Goal: Feedback & Contribution: Leave review/rating

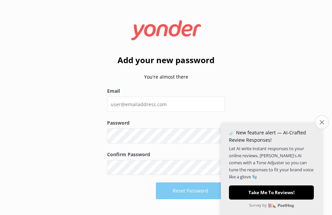
click at [321, 123] on icon "Close survey" at bounding box center [321, 122] width 4 height 4
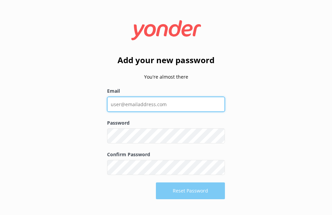
click at [193, 105] on input "Email" at bounding box center [166, 104] width 118 height 15
drag, startPoint x: 201, startPoint y: 105, endPoint x: 109, endPoint y: 108, distance: 92.3
click at [109, 108] on input "Email" at bounding box center [166, 104] width 118 height 15
type input "[EMAIL_ADDRESS][DOMAIN_NAME]"
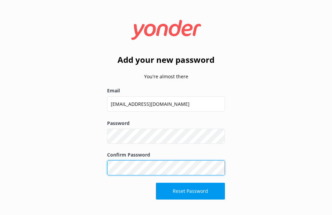
click button "Reset Password" at bounding box center [190, 191] width 69 height 17
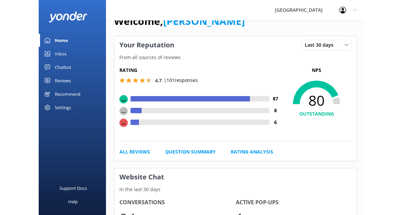
scroll to position [34, 0]
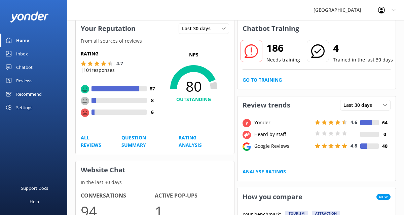
click at [332, 11] on div "Profile Settings Logout" at bounding box center [387, 10] width 34 height 20
click at [332, 10] on icon at bounding box center [394, 10] width 4 height 4
click at [332, 10] on use at bounding box center [394, 10] width 4 height 2
click at [332, 10] on icon at bounding box center [394, 10] width 4 height 4
click at [217, 30] on div "Last 30 days" at bounding box center [203, 28] width 47 height 7
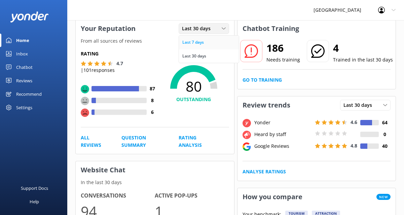
click at [210, 40] on link "Last 7 days" at bounding box center [209, 42] width 60 height 13
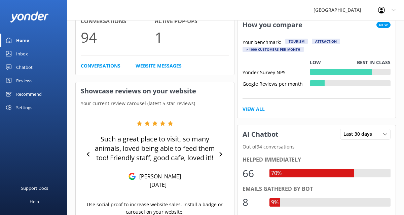
scroll to position [202, 0]
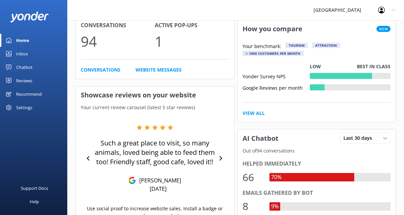
click at [18, 108] on div "Settings" at bounding box center [24, 107] width 16 height 13
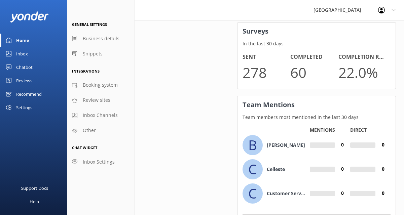
scroll to position [500, 0]
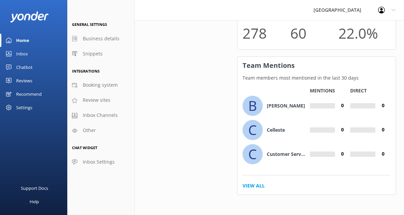
click at [22, 83] on div "Reviews" at bounding box center [24, 80] width 16 height 13
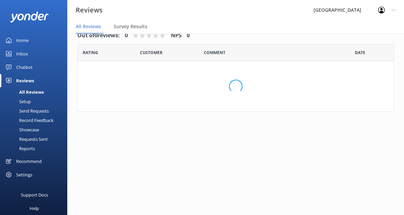
scroll to position [13, 0]
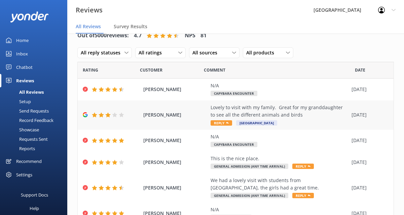
click at [274, 114] on div "Lovely to visit with my family. Great for my granddaughter to see all the diffe…" at bounding box center [280, 111] width 138 height 15
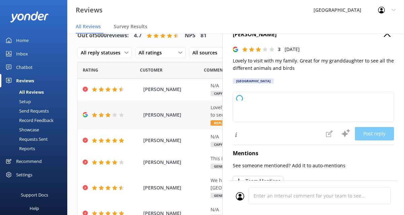
type textarea "Thank you for your feedback! We're glad you and your family enjoyed seeing the …"
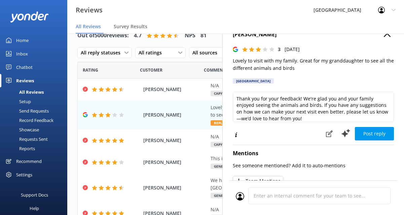
click at [179, 61] on div "All reply statuses All reply statuses Needs a reply Does not need reply All rat…" at bounding box center [185, 53] width 216 height 18
click at [182, 75] on div "Customer" at bounding box center [172, 70] width 64 height 17
click at [169, 119] on div "[PERSON_NAME] Lovely to visit with my family. Great for my granddaughter to see…" at bounding box center [236, 115] width 316 height 29
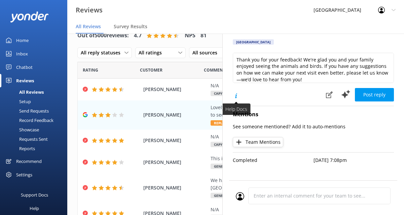
scroll to position [44, 0]
click at [150, 161] on span "[PERSON_NAME]" at bounding box center [175, 162] width 64 height 7
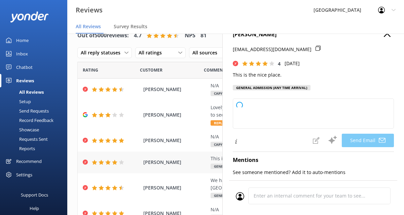
type textarea "Thank you so much for your kind words and great rating, [PERSON_NAME]! We're gl…"
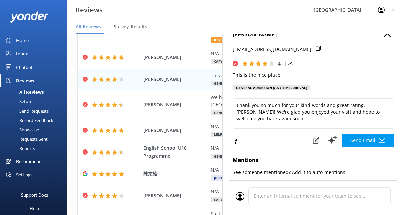
scroll to position [101, 0]
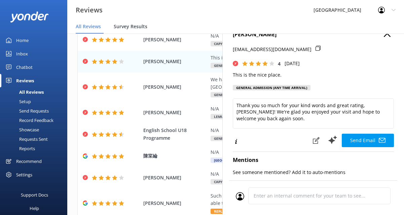
click at [141, 27] on span "Survey Results" at bounding box center [131, 26] width 34 height 7
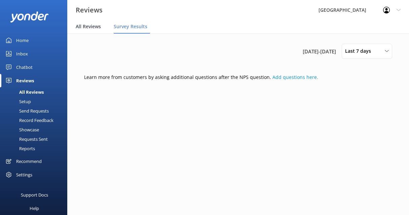
click at [94, 28] on span "All Reviews" at bounding box center [88, 26] width 25 height 7
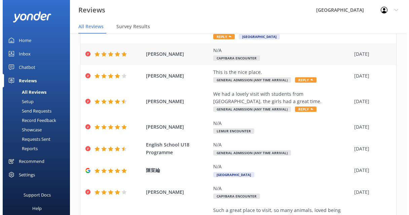
scroll to position [135, 0]
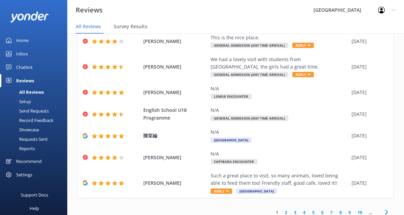
click at [27, 101] on div "Setup" at bounding box center [17, 101] width 27 height 9
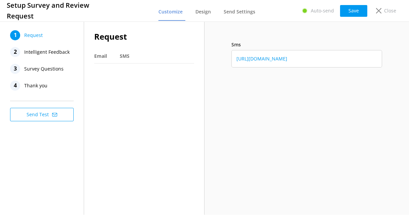
click at [40, 69] on span "Survey Questions" at bounding box center [43, 69] width 39 height 10
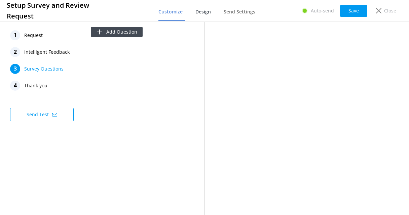
click at [204, 11] on span "Design" at bounding box center [203, 11] width 15 height 7
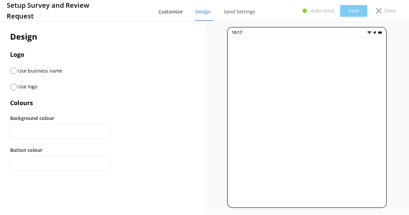
click at [181, 13] on span "Customize" at bounding box center [171, 11] width 24 height 7
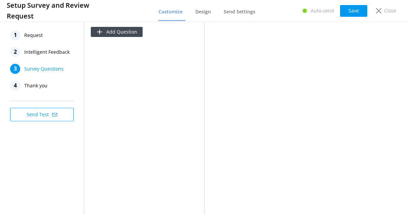
click at [25, 52] on span "Intelligent Feedback" at bounding box center [46, 52] width 45 height 10
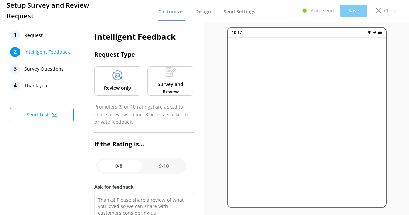
click at [169, 90] on p "Survey and Review" at bounding box center [170, 88] width 37 height 15
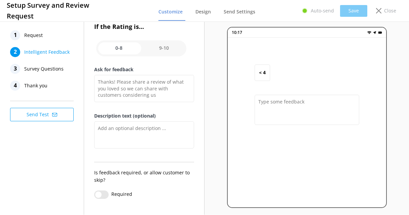
scroll to position [127, 0]
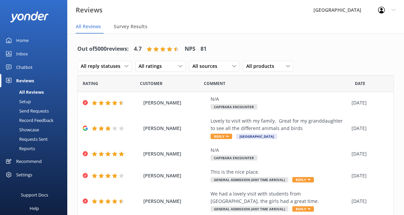
click at [36, 122] on div "Record Feedback" at bounding box center [28, 120] width 49 height 9
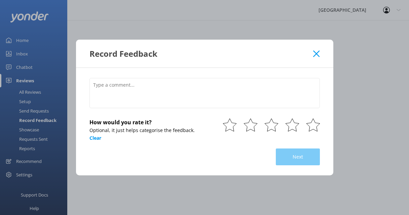
click at [35, 126] on div "Record Feedback How would you rate it? Optional, it just helps categorise the f…" at bounding box center [204, 107] width 409 height 215
click at [318, 56] on icon at bounding box center [316, 53] width 6 height 7
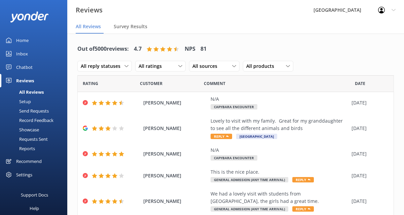
click at [35, 130] on div "Showcase" at bounding box center [21, 129] width 35 height 9
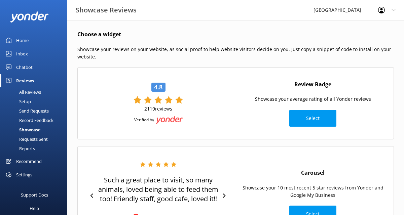
click at [34, 138] on div "Requests Sent" at bounding box center [26, 139] width 44 height 9
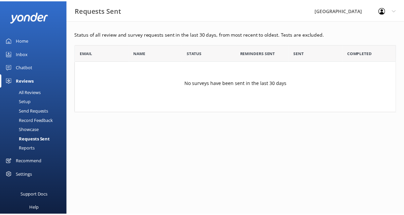
scroll to position [63, 321]
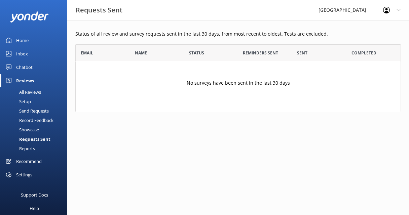
click at [35, 149] on div "Reports" at bounding box center [19, 148] width 31 height 9
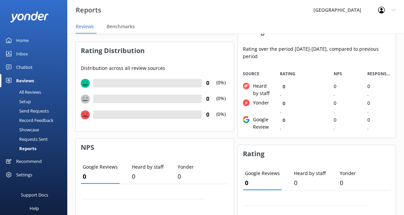
scroll to position [101, 0]
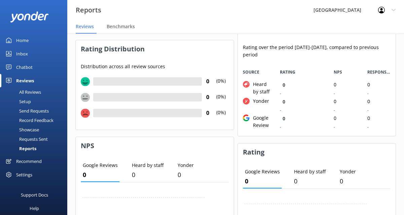
click at [153, 9] on div "Reports [GEOGRAPHIC_DATA] Profile Settings Logout" at bounding box center [202, 10] width 404 height 20
click at [27, 90] on div "All Reviews" at bounding box center [22, 92] width 37 height 9
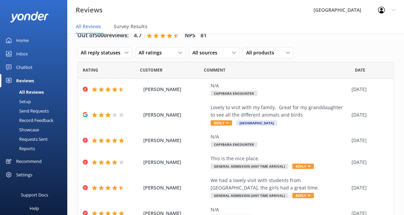
scroll to position [13, 0]
click at [214, 51] on span "All sources" at bounding box center [207, 52] width 29 height 7
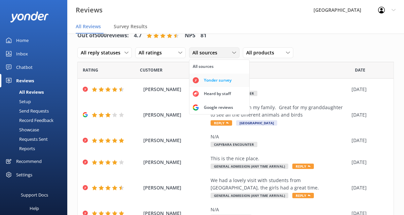
click at [215, 83] on div "Yonder survey" at bounding box center [218, 80] width 38 height 7
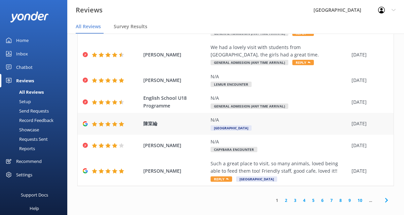
scroll to position [140, 0]
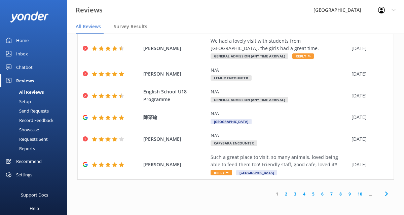
click at [300, 197] on link "4" at bounding box center [304, 194] width 9 height 6
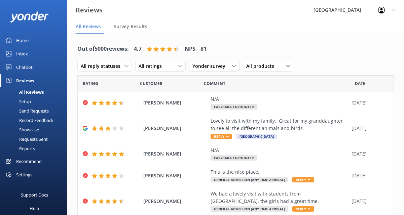
click at [33, 175] on div "Settings" at bounding box center [33, 174] width 67 height 13
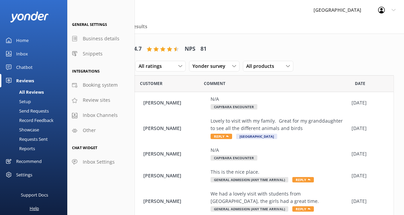
click at [35, 208] on div "Help" at bounding box center [34, 208] width 9 height 13
click at [24, 101] on div "Setup" at bounding box center [17, 101] width 27 height 9
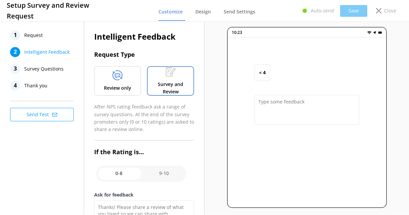
click at [38, 37] on span "Request" at bounding box center [33, 35] width 19 height 10
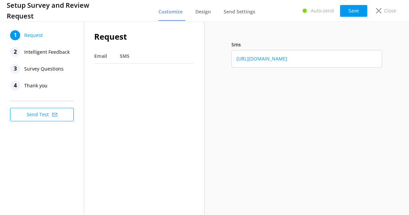
drag, startPoint x: 363, startPoint y: 58, endPoint x: 233, endPoint y: 63, distance: 130.4
click at [233, 63] on div "[URL][DOMAIN_NAME]" at bounding box center [307, 59] width 151 height 18
copy link "[URL][DOMAIN_NAME]"
click at [99, 55] on span "Email" at bounding box center [100, 56] width 13 height 7
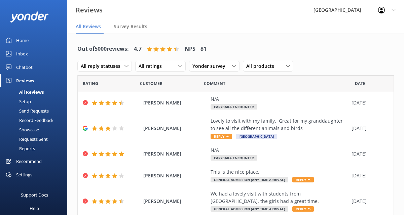
click at [23, 101] on div "Setup" at bounding box center [17, 101] width 27 height 9
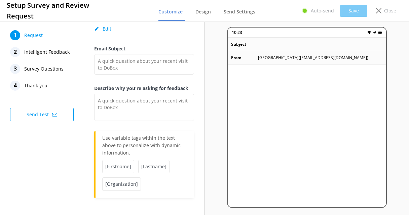
scroll to position [105, 0]
click at [46, 55] on span "Intelligent Feedback" at bounding box center [46, 52] width 45 height 10
click at [40, 112] on button "Send Test" at bounding box center [42, 114] width 64 height 13
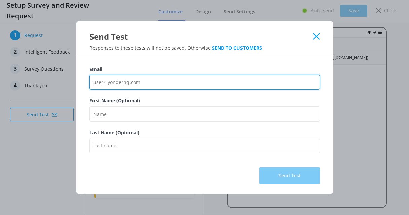
click at [167, 81] on input "Email" at bounding box center [205, 82] width 231 height 15
type input "[EMAIL_ADDRESS][DOMAIN_NAME]"
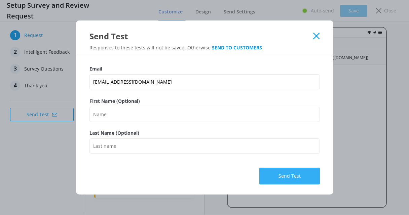
click at [295, 176] on button "Send Test" at bounding box center [290, 176] width 61 height 17
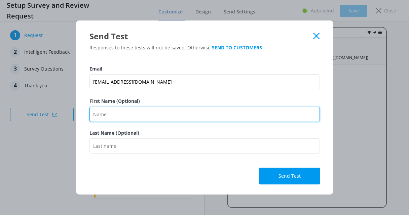
click at [130, 110] on input "First Name (Optional)" at bounding box center [205, 114] width 231 height 15
type input "Abby"
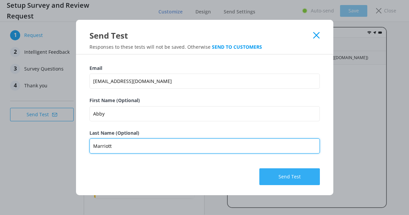
type input "Marriott"
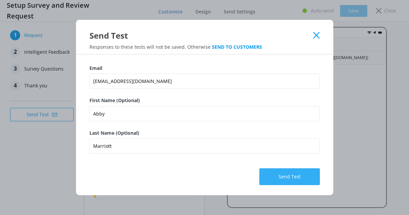
click at [295, 179] on button "Send Test" at bounding box center [290, 177] width 61 height 17
click at [295, 177] on button "Send Test" at bounding box center [290, 177] width 61 height 17
click at [277, 181] on button "Send Test" at bounding box center [290, 177] width 61 height 17
click at [279, 178] on button "Send Test" at bounding box center [290, 177] width 61 height 17
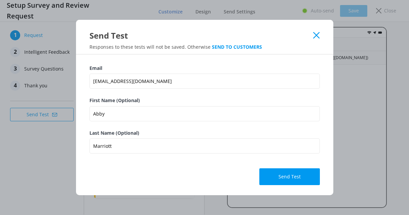
click at [316, 36] on use at bounding box center [316, 35] width 6 height 6
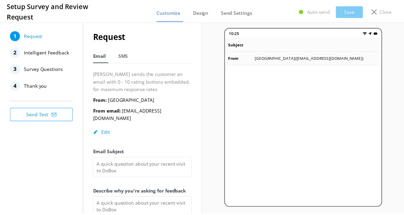
scroll to position [0, 0]
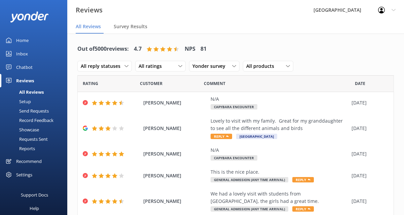
click at [25, 16] on img at bounding box center [29, 16] width 39 height 11
click at [13, 42] on link "Home" at bounding box center [33, 40] width 67 height 13
